Goal: Check status: Check status

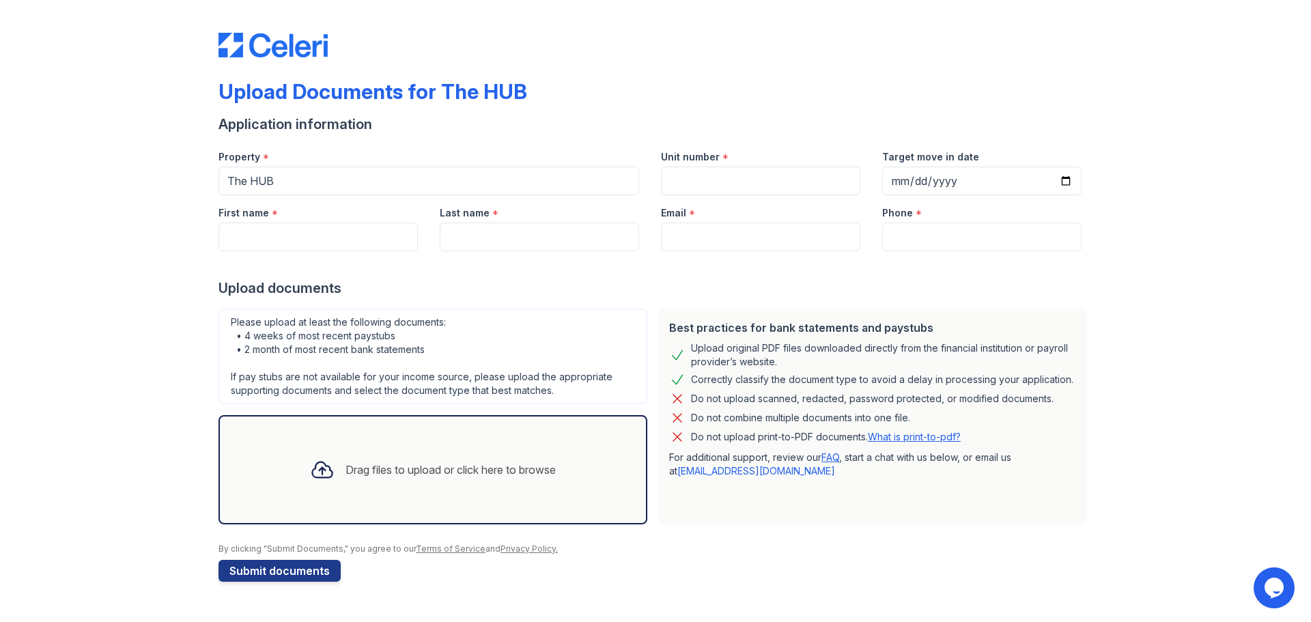
click at [276, 27] on div at bounding box center [655, 31] width 874 height 52
click at [276, 43] on img at bounding box center [272, 45] width 109 height 25
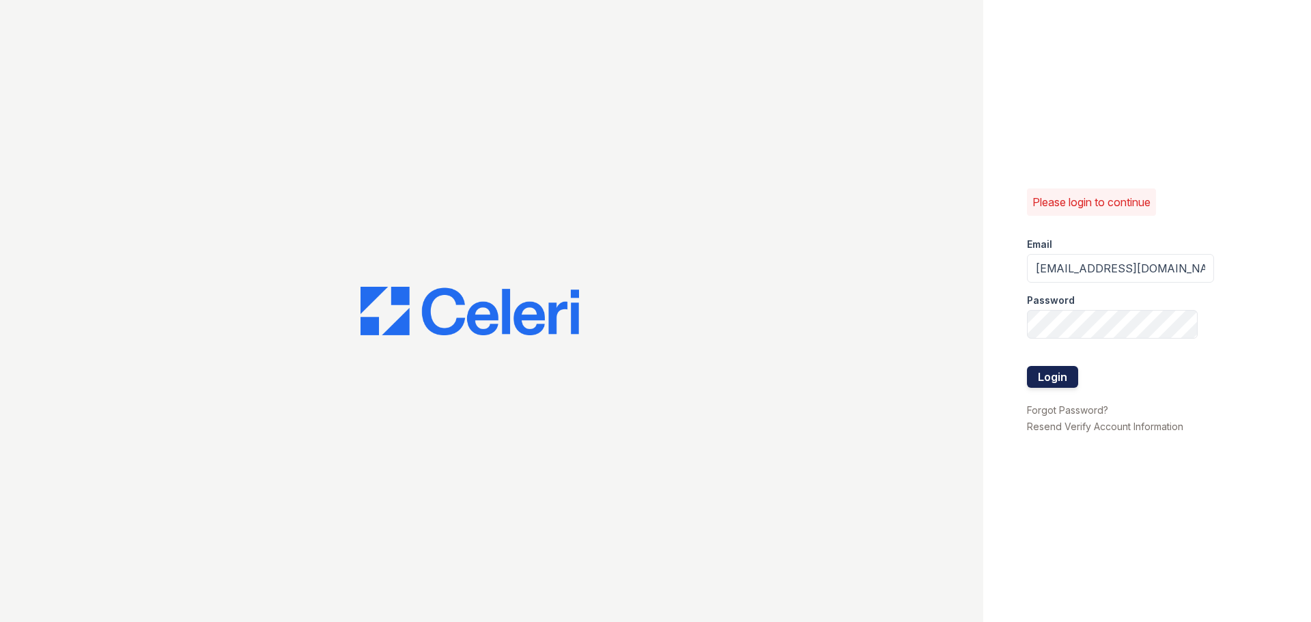
click at [1046, 373] on button "Login" at bounding box center [1052, 377] width 51 height 22
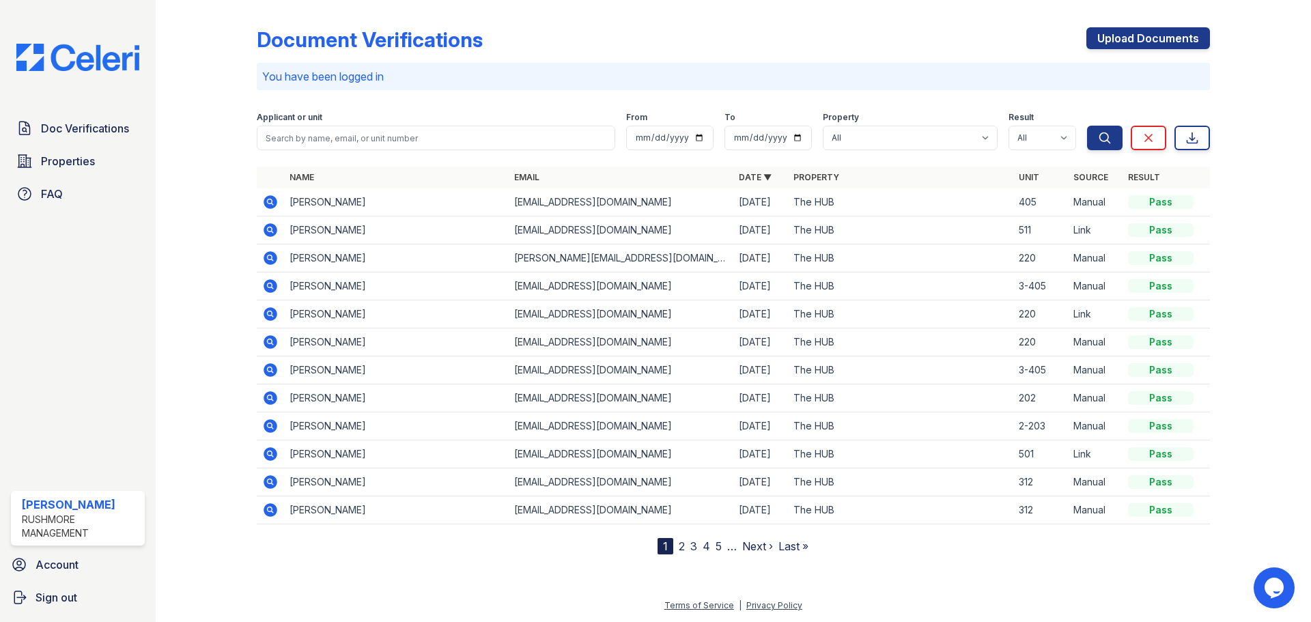
click at [270, 202] on icon at bounding box center [269, 200] width 3 height 3
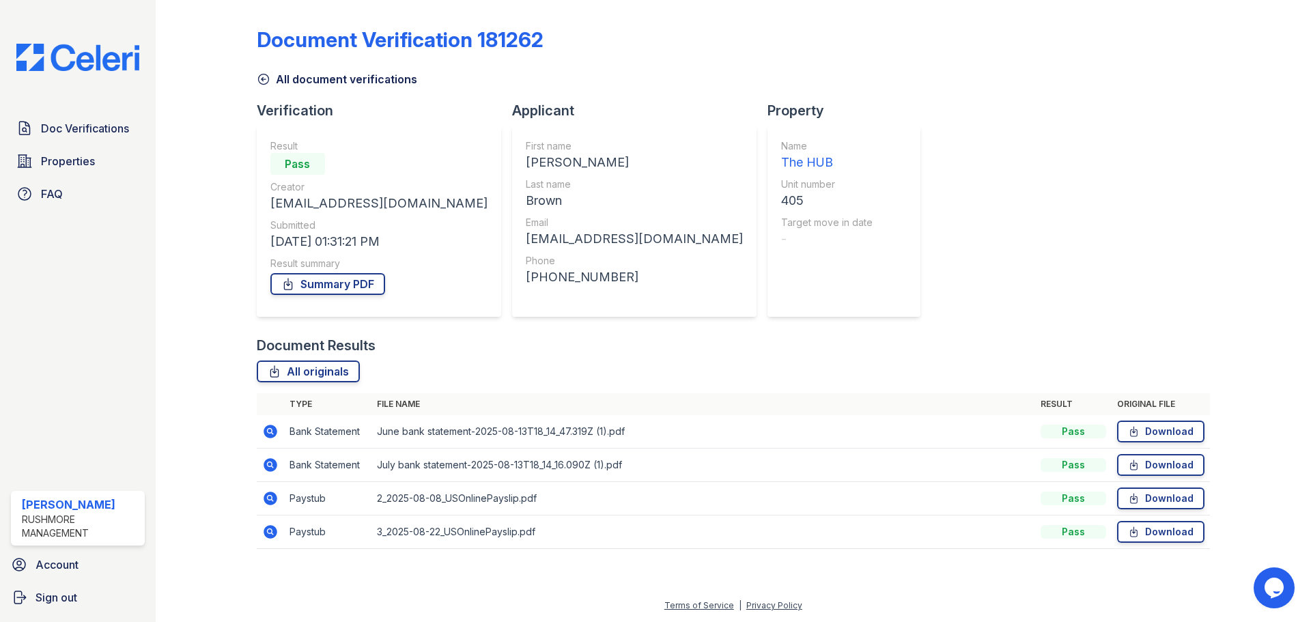
click at [266, 499] on icon at bounding box center [270, 498] width 14 height 14
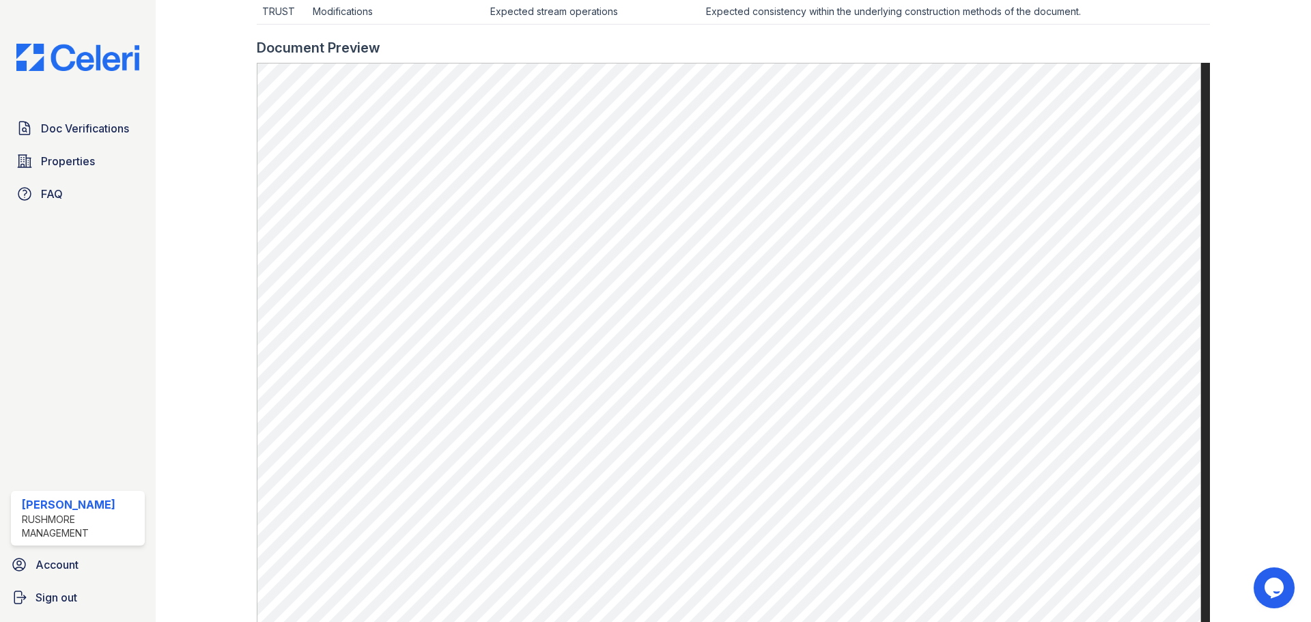
scroll to position [655, 0]
